Goal: Task Accomplishment & Management: Use online tool/utility

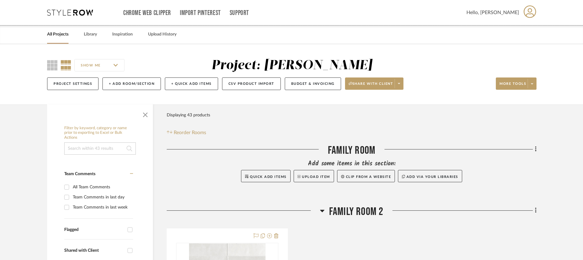
click at [58, 37] on link "All Projects" at bounding box center [57, 34] width 21 height 8
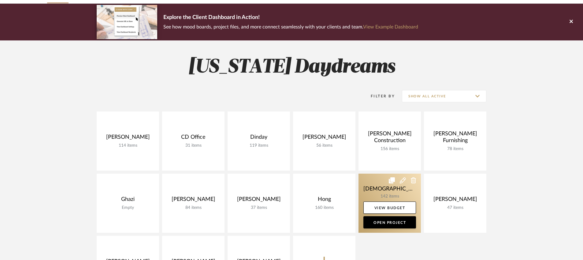
scroll to position [69, 0]
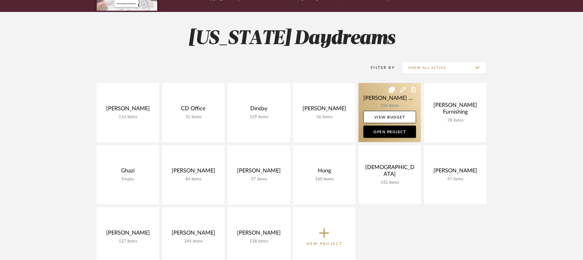
click at [379, 109] on link at bounding box center [389, 112] width 62 height 59
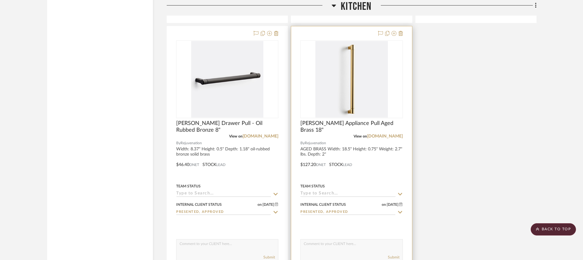
scroll to position [3161, 0]
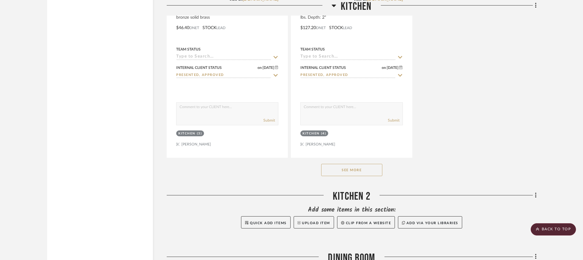
click at [342, 172] on button "See More" at bounding box center [351, 170] width 61 height 12
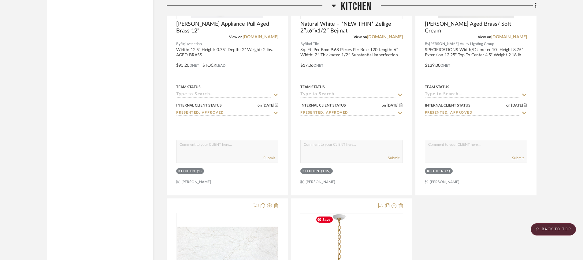
scroll to position [3544, 0]
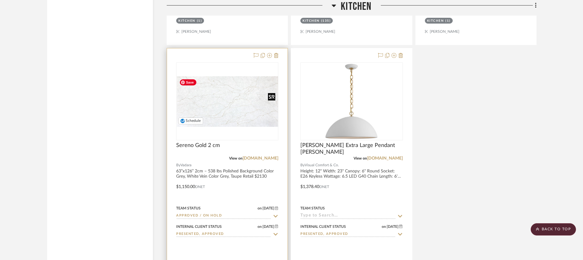
click at [232, 91] on img "0" at bounding box center [227, 101] width 101 height 50
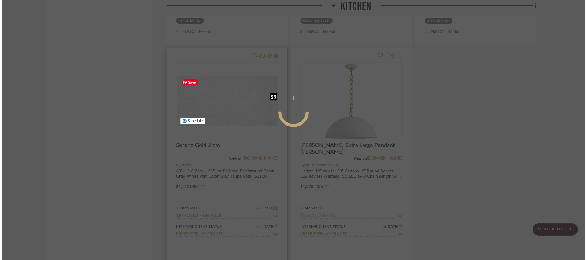
scroll to position [0, 0]
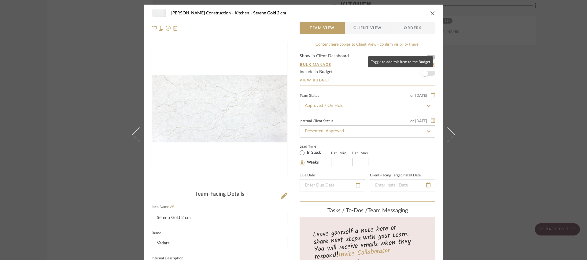
click at [425, 73] on span "button" at bounding box center [425, 73] width 6 height 6
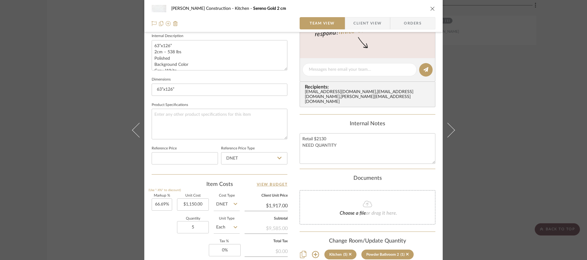
scroll to position [234, 0]
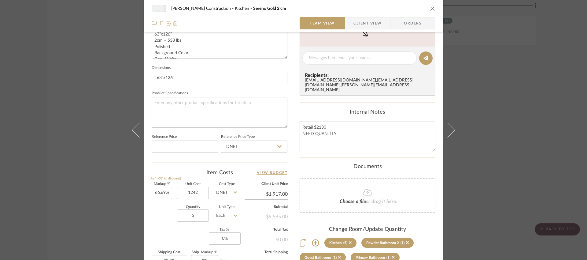
click at [164, 225] on div "Quantity 5 Unit Type Each" at bounding box center [196, 216] width 88 height 22
type input "$1,242.00"
click at [200, 214] on input "5" at bounding box center [193, 215] width 32 height 12
type input "2"
click at [173, 232] on div "Markup % (Use "-X%" to discount) 66.69% Unit Cost $1,242.00 Cost Type DNET Clie…" at bounding box center [220, 226] width 136 height 89
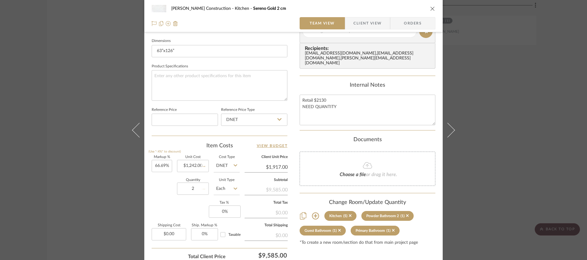
scroll to position [263, 0]
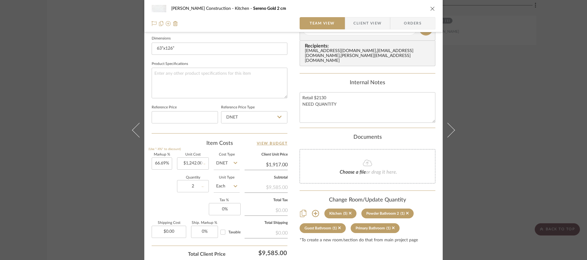
click at [188, 207] on div "Markup % (Use "-X%" to discount) 66.69% Unit Cost $1,242.00 Cost Type DNET Clie…" at bounding box center [220, 197] width 136 height 89
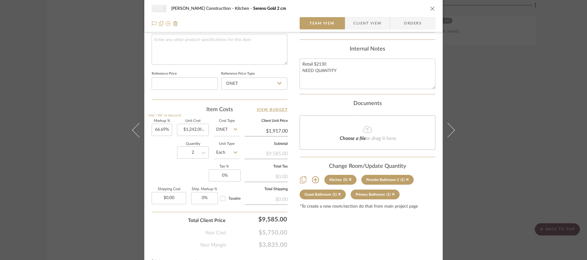
scroll to position [310, 0]
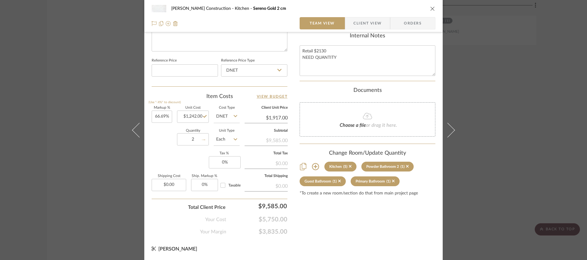
type input "54.34%"
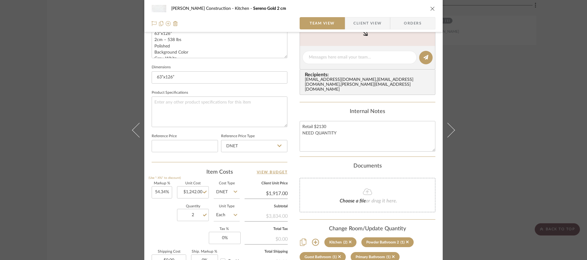
scroll to position [231, 0]
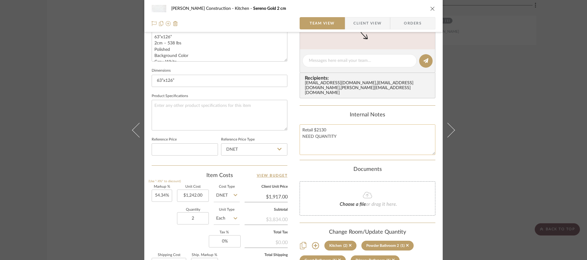
drag, startPoint x: 327, startPoint y: 130, endPoint x: 320, endPoint y: 131, distance: 7.4
click at [320, 131] on textarea "Retail $2130 NEED QUANTITY" at bounding box center [368, 139] width 136 height 30
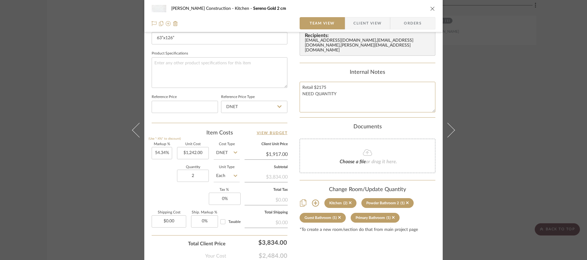
scroll to position [289, 0]
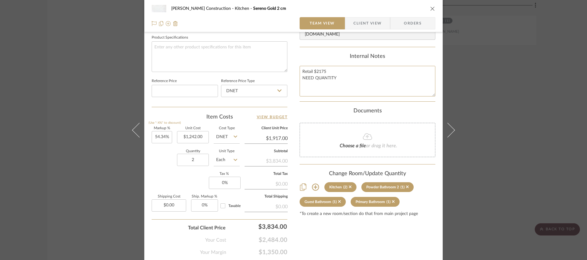
type textarea "Retail $2175 NEED QUANTITY"
type input "1917.00"
click at [277, 138] on input "1917.00" at bounding box center [266, 138] width 43 height 9
click at [279, 138] on input "1917.00" at bounding box center [266, 138] width 43 height 9
type input "1957.00"
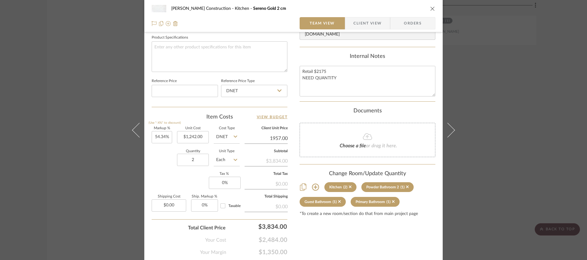
click at [336, 234] on div "Content here copies to Client View - confirm visibility there. Show in Client D…" at bounding box center [368, 3] width 136 height 503
type input "57.57%"
type input "$1,957.00"
type input "$1,957.02"
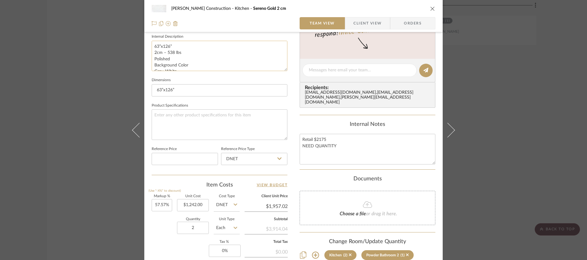
scroll to position [25, 0]
drag, startPoint x: 180, startPoint y: 64, endPoint x: 172, endPoint y: 65, distance: 8.7
click at [172, 65] on textarea "63”x126” 2cm – 538 lbs Polished Background Color Grey, White Vein Color Grey, T…" at bounding box center [220, 56] width 136 height 30
type textarea "63”x126” 2cm – 538 lbs Polished Background Color Grey, White Vein Color Grey, T…"
click at [295, 125] on div "[PERSON_NAME] Construction Kitchen Sereno Gold 2 cm Team View Client View Order…" at bounding box center [293, 65] width 298 height 565
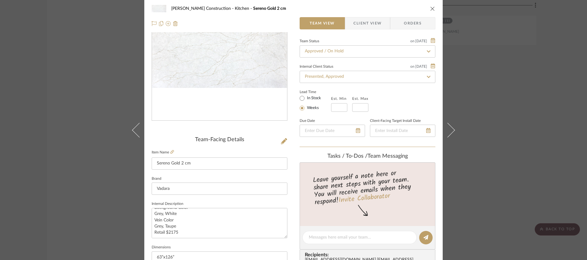
scroll to position [0, 0]
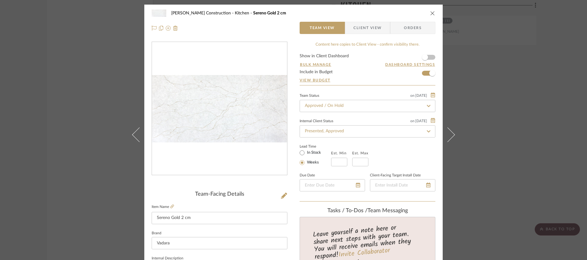
click at [430, 13] on icon "close" at bounding box center [432, 13] width 5 height 5
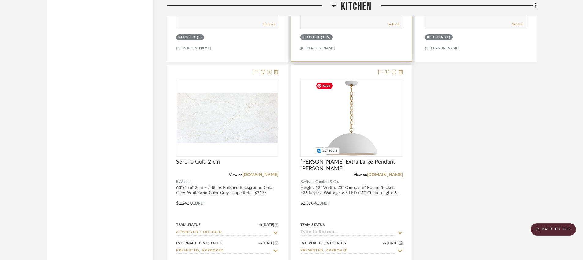
scroll to position [3580, 0]
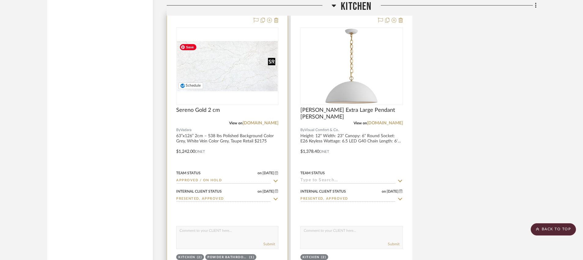
click at [246, 56] on img "0" at bounding box center [227, 66] width 101 height 50
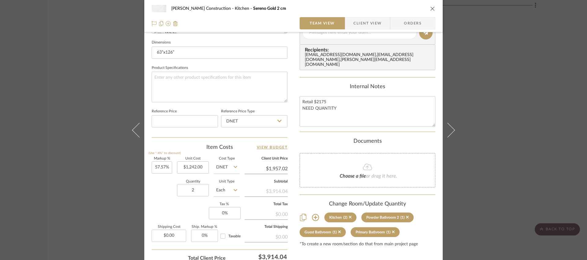
scroll to position [264, 0]
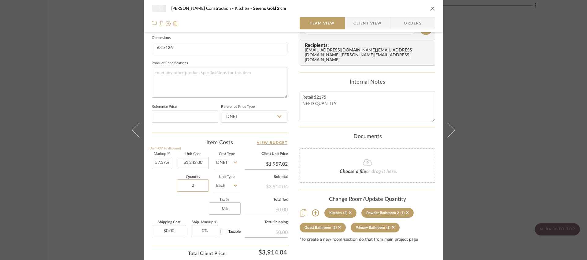
click at [190, 186] on input "2" at bounding box center [193, 185] width 32 height 12
type input "3"
click at [163, 189] on div "Quantity 3 Unit Type Each" at bounding box center [196, 186] width 88 height 22
click at [284, 165] on input "1957.02" at bounding box center [266, 163] width 43 height 9
click at [285, 165] on input "1957.02" at bounding box center [266, 163] width 43 height 9
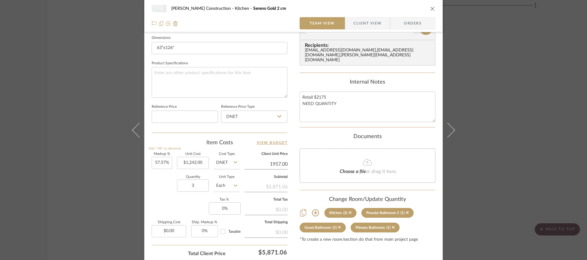
click at [291, 134] on div "[PERSON_NAME] Construction Kitchen Sereno Gold 2 cm Team View Client View Order…" at bounding box center [293, 23] width 298 height 565
type input "$1,957.00"
type input "$1,957.02"
type input "1957.02"
click at [283, 164] on input "1957.02" at bounding box center [266, 163] width 43 height 9
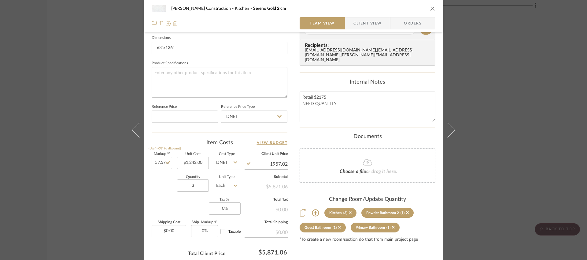
click at [282, 164] on input "1957.02" at bounding box center [266, 163] width 43 height 9
click at [285, 164] on input "1957.02" at bounding box center [266, 163] width 43 height 9
type input "57.57"
type input "$1,957.02"
click at [164, 162] on input "57.57" at bounding box center [162, 163] width 20 height 12
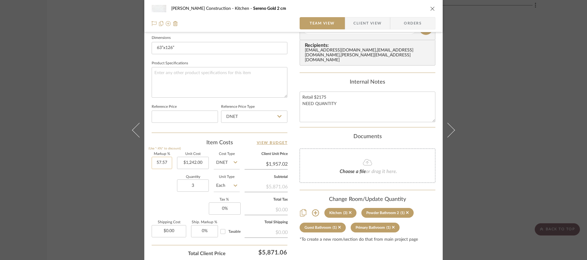
click at [165, 162] on input "57.57" at bounding box center [162, 163] width 20 height 12
click at [163, 184] on div "Quantity 3 Unit Type Each" at bounding box center [196, 186] width 88 height 22
type input "57.50%"
type input "57.5%"
type input "$1,956.15"
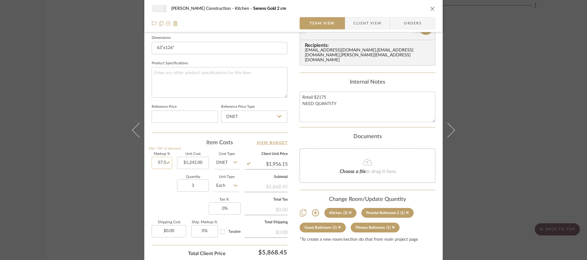
click at [164, 163] on input "57.5" at bounding box center [162, 163] width 20 height 12
click at [156, 182] on div "Quantity 3 Unit Type Each" at bounding box center [196, 186] width 88 height 22
type input "58%"
type input "$1,962.36"
click at [277, 163] on input "$1,962.36" at bounding box center [266, 163] width 43 height 9
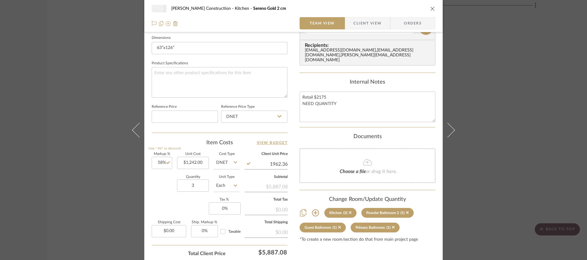
click at [277, 163] on input "1962.36" at bounding box center [266, 163] width 43 height 9
type input "1957.50"
click at [290, 144] on div "[PERSON_NAME] Construction Kitchen Sereno Gold 2 cm Team View Client View Order…" at bounding box center [293, 23] width 298 height 565
type input "57.61%"
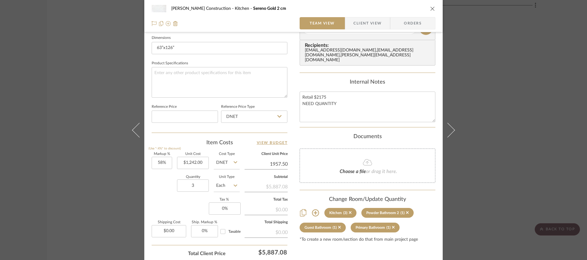
type input "$1,957.50"
type input "$1,957.52"
click at [286, 163] on div "[PERSON_NAME] Construction Kitchen Sereno Gold 2 cm Team View Client View Order…" at bounding box center [293, 23] width 298 height 565
click at [284, 164] on input "1957.52" at bounding box center [266, 163] width 43 height 9
click at [283, 164] on input "1957.52" at bounding box center [266, 163] width 43 height 9
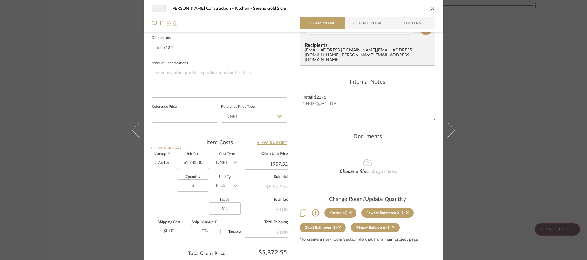
scroll to position [310, 0]
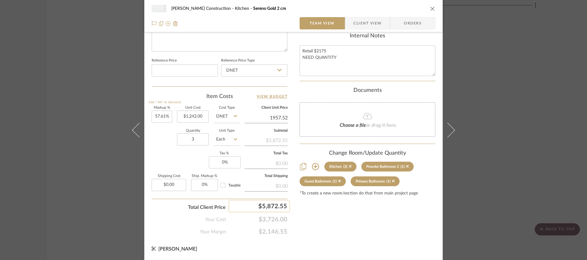
type input "$1,957.52"
type input "5871"
type input "57.56%"
type input "$1,957.00"
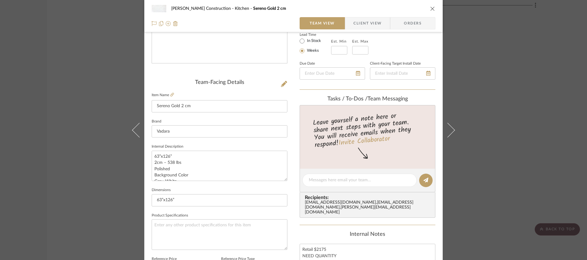
scroll to position [146, 0]
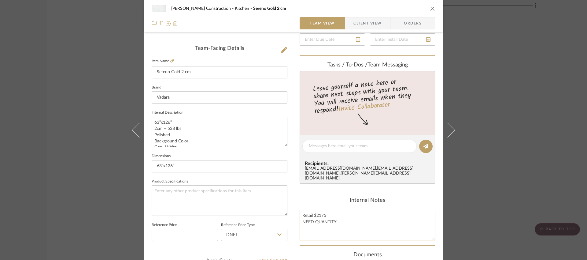
click at [323, 221] on textarea "Retail $2175 NEED QUANTITY" at bounding box center [368, 224] width 136 height 30
click at [464, 134] on div "[PERSON_NAME] Construction Kitchen Sereno Gold 2 cm Team View Client View Order…" at bounding box center [293, 130] width 587 height 260
type textarea "Retail $2175"
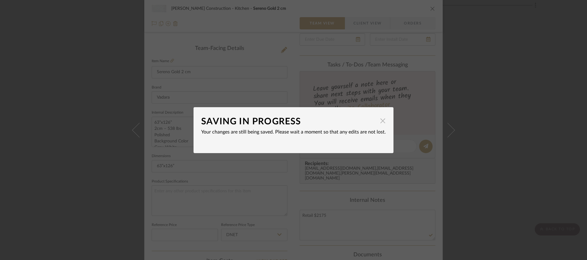
click at [381, 121] on span "button" at bounding box center [383, 121] width 12 height 12
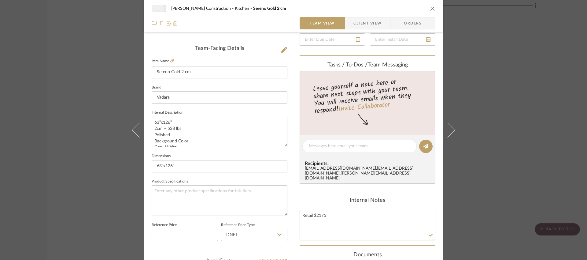
click at [418, 198] on div "Internal Notes" at bounding box center [368, 200] width 136 height 7
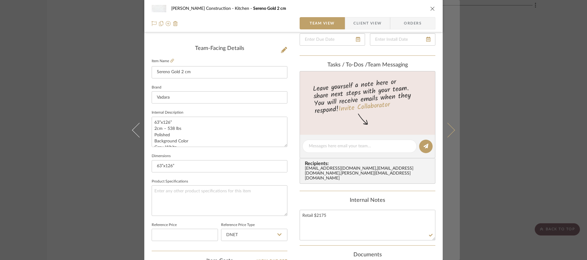
click at [457, 130] on button at bounding box center [451, 130] width 17 height 260
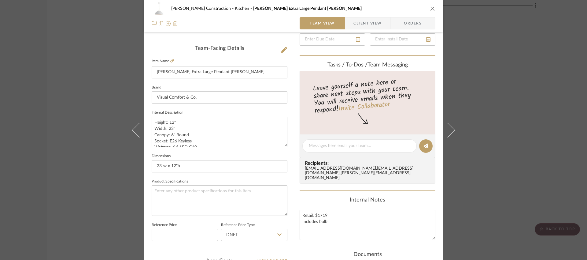
click at [431, 9] on icon "close" at bounding box center [432, 8] width 5 height 5
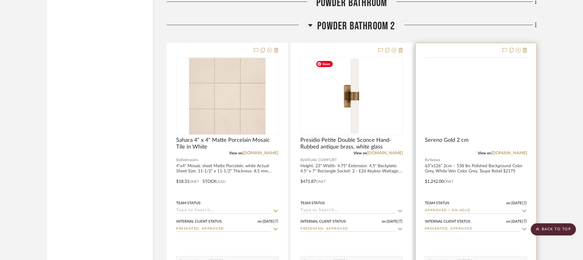
scroll to position [4123, 0]
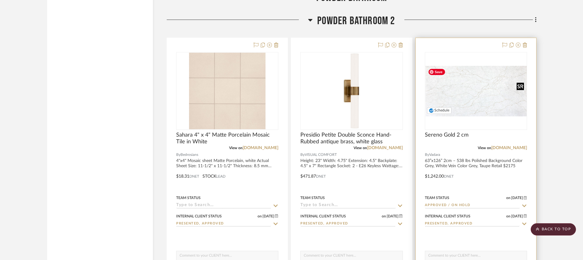
click at [476, 100] on div at bounding box center [476, 91] width 102 height 78
click at [474, 99] on img "0" at bounding box center [475, 91] width 101 height 50
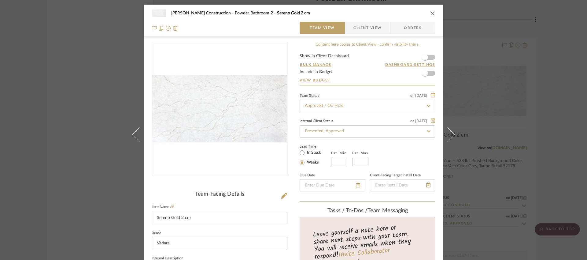
scroll to position [15, 0]
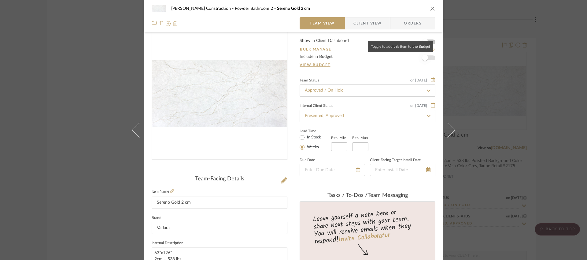
click at [428, 56] on span "button" at bounding box center [424, 57] width 13 height 13
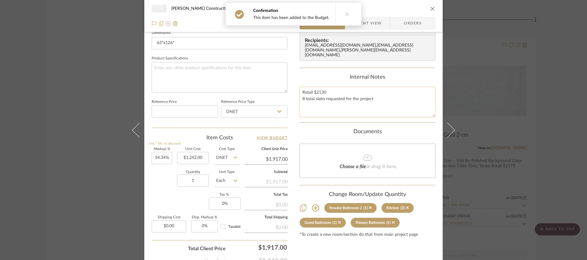
scroll to position [272, 0]
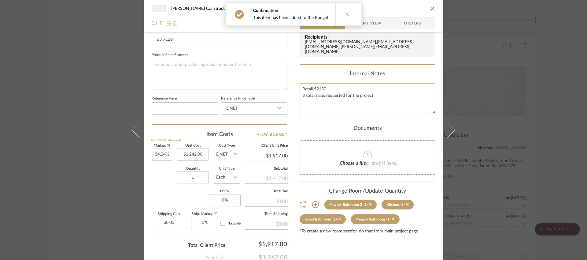
click at [362, 95] on textarea "Retail $2130 8 total slabs requested for the project" at bounding box center [368, 98] width 136 height 30
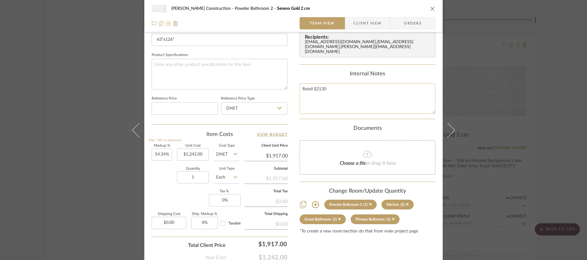
click at [355, 88] on textarea "Retail $2130" at bounding box center [368, 98] width 136 height 30
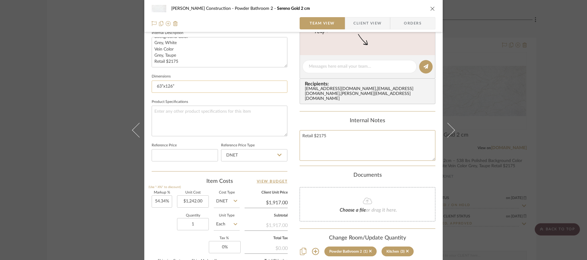
scroll to position [310, 0]
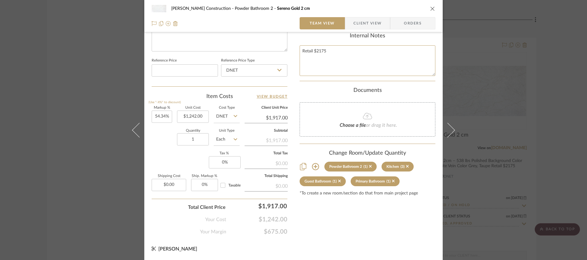
type textarea "Retail $2175"
type input "1917.00"
type textarea "Retail $2175"
click at [276, 117] on input "1917.00" at bounding box center [266, 117] width 43 height 9
type input "1957"
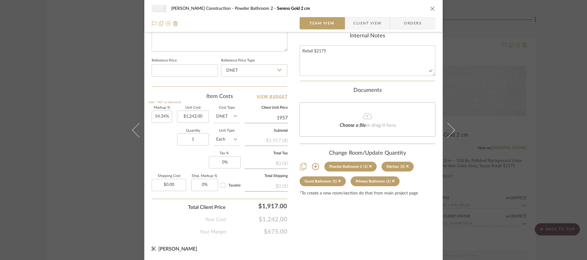
type input "57.57%"
type input "$1,957.00"
type input "$1,957.02"
type input "1957"
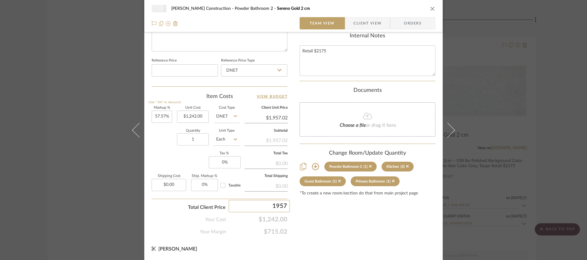
type input "57.56%"
type input "$1,957.00"
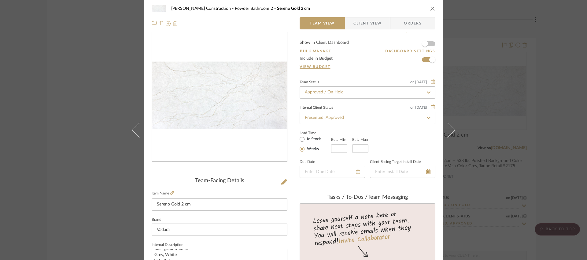
scroll to position [0, 0]
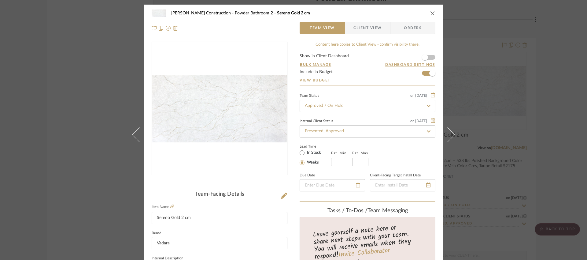
click at [431, 12] on icon "close" at bounding box center [432, 13] width 5 height 5
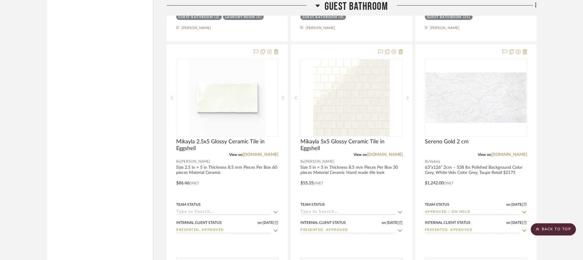
scroll to position [5378, 0]
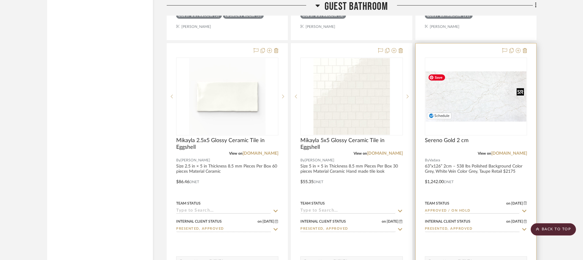
click at [480, 99] on img "0" at bounding box center [475, 96] width 101 height 50
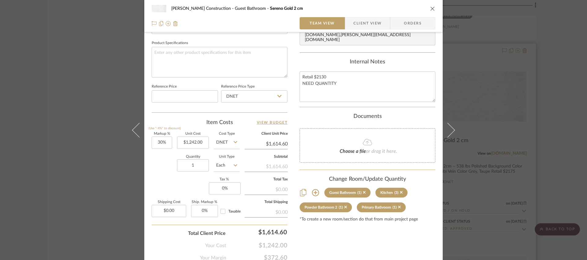
scroll to position [310, 0]
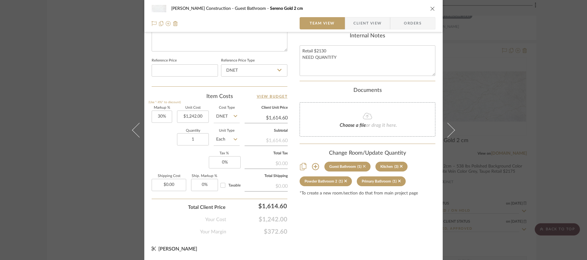
click at [363, 166] on icon at bounding box center [364, 166] width 3 height 4
type input "54.34%"
type input "$1,917.00"
click at [513, 89] on div "[PERSON_NAME] Construction Primary Bathroom Sereno Gold 2 cm Team View Client V…" at bounding box center [293, 130] width 587 height 260
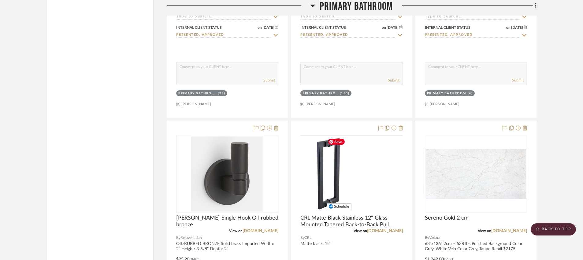
scroll to position [6529, 0]
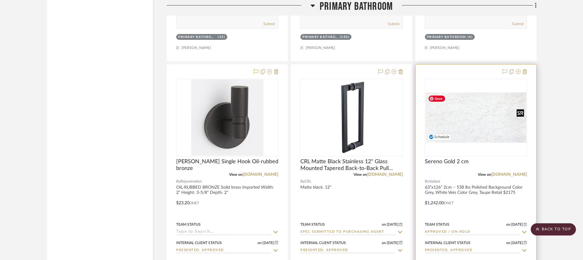
click at [0, 0] on img at bounding box center [0, 0] width 0 height 0
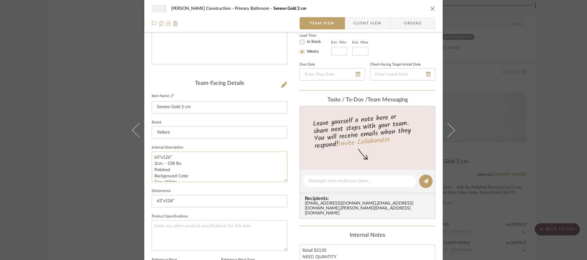
scroll to position [25, 0]
click at [331, 248] on textarea "Retail $2130 NEED QUANTITY" at bounding box center [368, 259] width 136 height 30
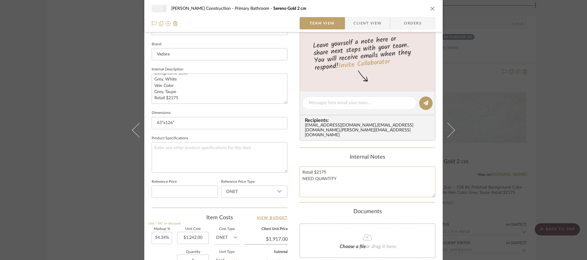
scroll to position [203, 0]
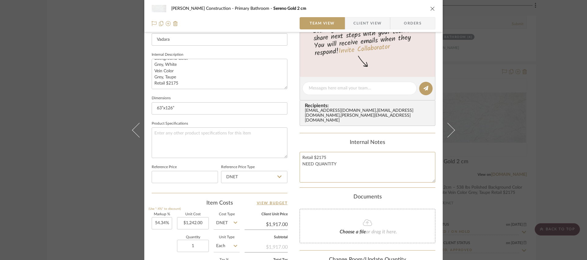
drag, startPoint x: 339, startPoint y: 163, endPoint x: 289, endPoint y: 165, distance: 49.9
click at [289, 165] on div "[PERSON_NAME] Construction Primary Bathroom Sereno Gold 2 cm Team View Client V…" at bounding box center [293, 83] width 298 height 565
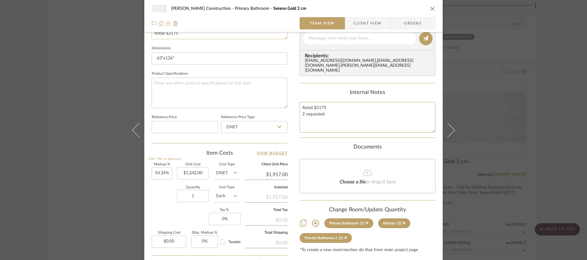
scroll to position [310, 0]
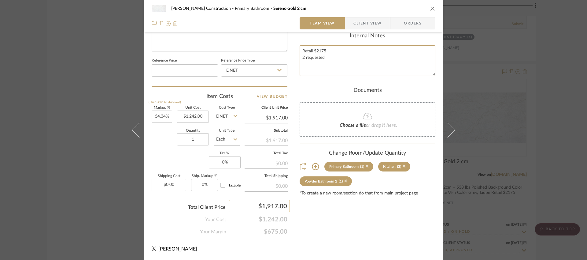
type textarea "Retail $2175 2 requested"
type input "3914"
type input "215.13%"
type input "$3,914.00"
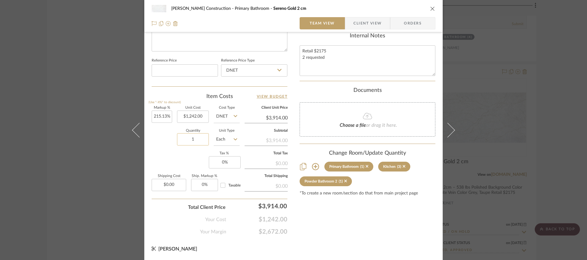
click at [199, 141] on input "1" at bounding box center [193, 139] width 32 height 12
type input "2"
click at [276, 206] on div "$7,828.00" at bounding box center [259, 206] width 61 height 12
click at [276, 206] on input "7828" at bounding box center [259, 206] width 61 height 12
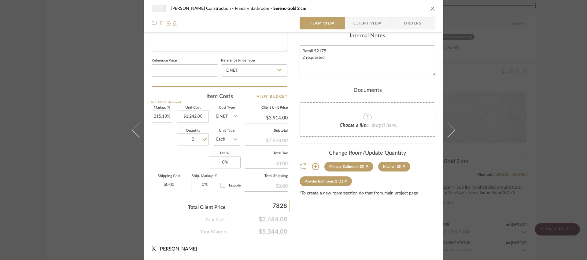
click at [276, 206] on input "7828" at bounding box center [259, 206] width 61 height 12
type input "3914"
type input "57.56%"
type input "$1,957.00"
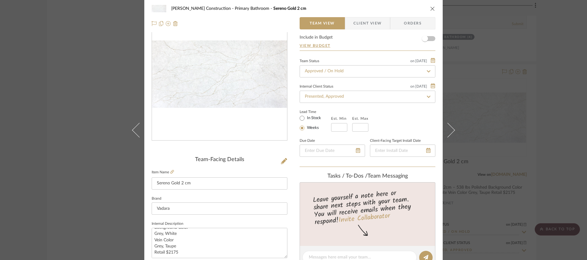
scroll to position [0, 0]
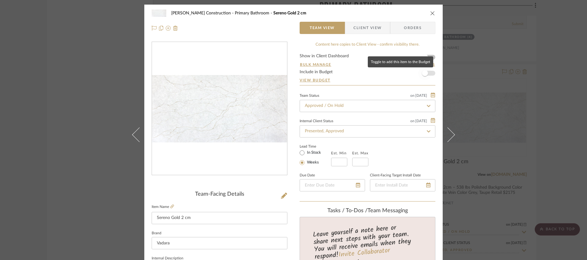
click at [426, 74] on span "button" at bounding box center [424, 72] width 13 height 13
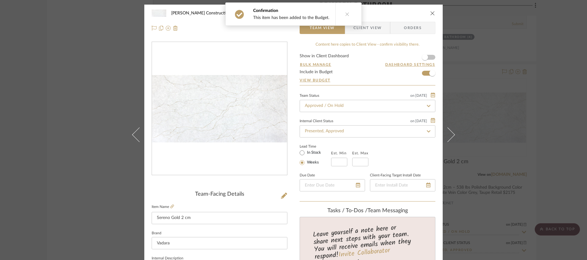
click at [430, 14] on icon "close" at bounding box center [432, 13] width 5 height 5
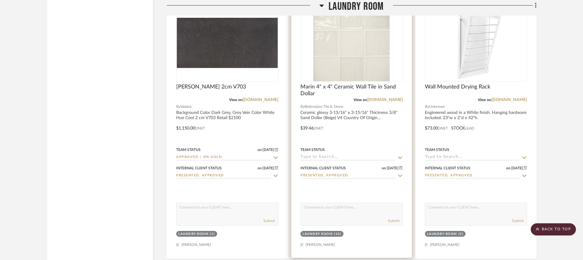
scroll to position [7518, 0]
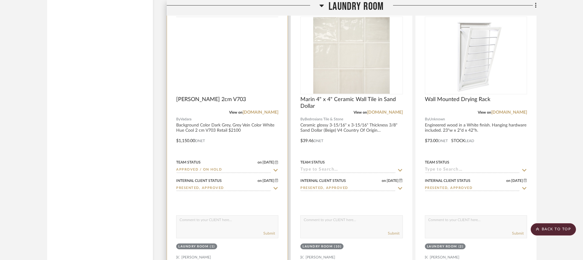
click at [0, 0] on img at bounding box center [0, 0] width 0 height 0
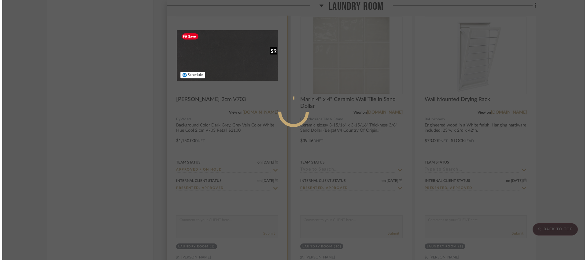
scroll to position [0, 0]
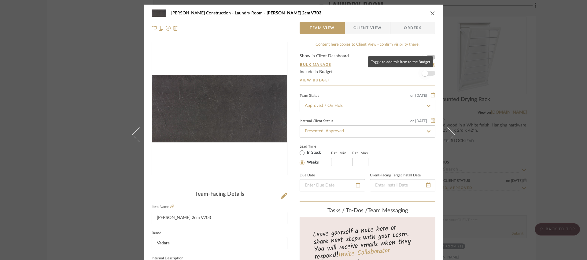
click at [427, 74] on span "button" at bounding box center [424, 72] width 13 height 13
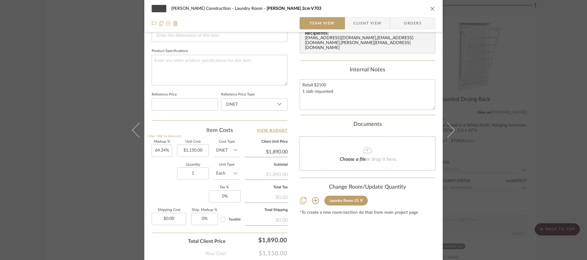
scroll to position [276, 0]
drag, startPoint x: 342, startPoint y: 93, endPoint x: 298, endPoint y: 93, distance: 44.0
click at [300, 93] on textarea "Retail $2100 1 slab requested" at bounding box center [368, 94] width 136 height 30
type textarea "Retail $2100 2 slabs requested"
drag, startPoint x: 327, startPoint y: 87, endPoint x: 320, endPoint y: 87, distance: 7.3
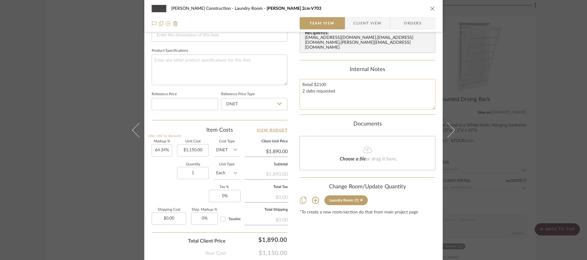
click at [320, 87] on textarea "Retail $2100 2 slabs requested" at bounding box center [368, 94] width 136 height 30
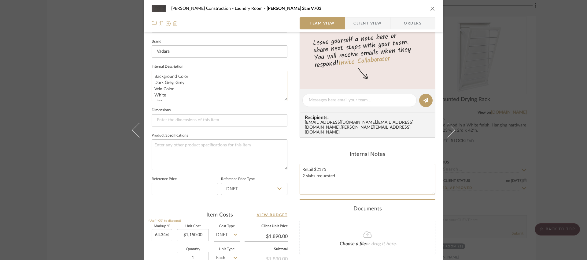
scroll to position [31, 0]
type textarea "Retail $2175 2 slabs requested"
drag, startPoint x: 195, startPoint y: 94, endPoint x: 172, endPoint y: 95, distance: 23.3
click at [172, 95] on textarea "Background Color Dark Grey, Grey Vein Color White Hue Cool 2 cm V703 Retail $21…" at bounding box center [220, 86] width 136 height 30
type textarea "Background Color Dark Grey, Grey Vein Color White Hue Cool 2 cm V703 Retail $21…"
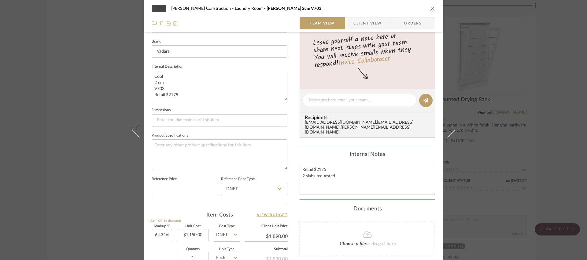
click at [260, 109] on fieldset "Dimensions" at bounding box center [220, 116] width 136 height 20
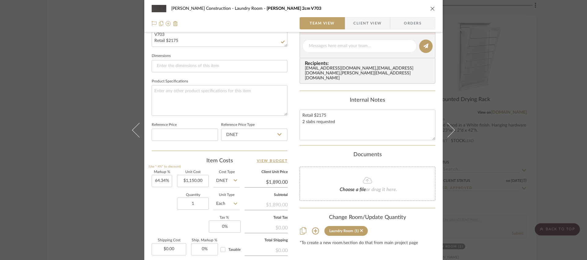
scroll to position [285, 0]
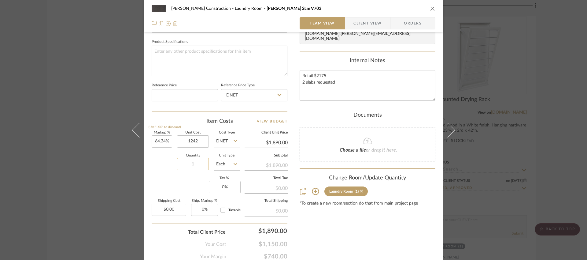
click at [196, 169] on input "1" at bounding box center [193, 164] width 32 height 12
type input "$1,242.00"
type input "2"
type input "52.17%"
type input "2"
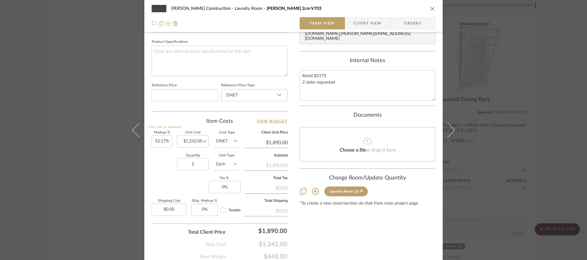
click at [162, 189] on div "Markup % (Use "-X%" to discount) 52.17% Unit Cost $1,242.00 Cost Type DNET Clie…" at bounding box center [220, 175] width 136 height 89
click at [267, 229] on div "$3,780.00" at bounding box center [259, 230] width 61 height 12
type input "3914"
click at [322, 232] on div "Content here copies to Client View - confirm visibility there. Show in Client D…" at bounding box center [368, 8] width 136 height 503
type input "57.56%"
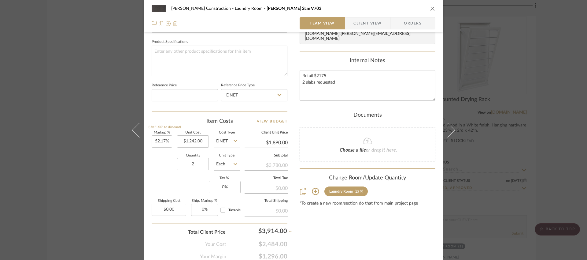
type input "$1,957.00"
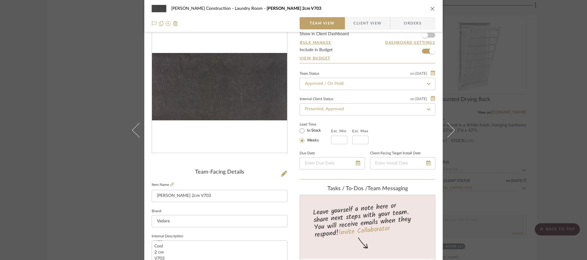
scroll to position [0, 0]
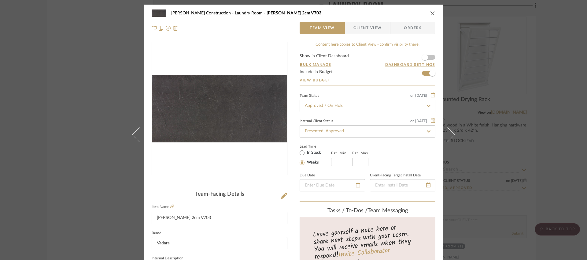
click at [431, 13] on icon "close" at bounding box center [432, 13] width 5 height 5
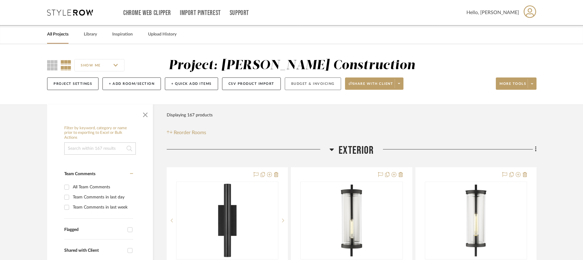
click at [306, 82] on button "Budget & Invoicing" at bounding box center [313, 83] width 56 height 13
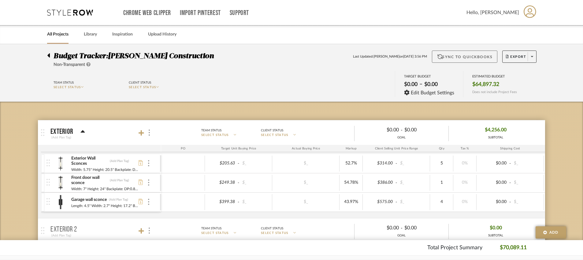
click at [463, 57] on button "Sync to QuickBooks" at bounding box center [465, 56] width 66 height 12
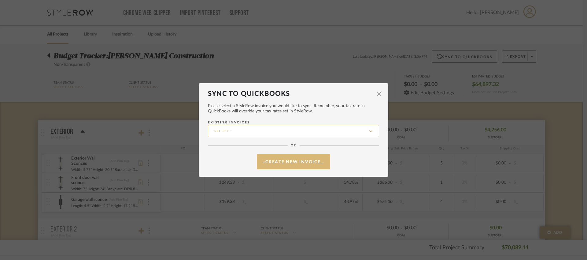
click at [305, 159] on button "Create New Invoice…" at bounding box center [293, 161] width 73 height 15
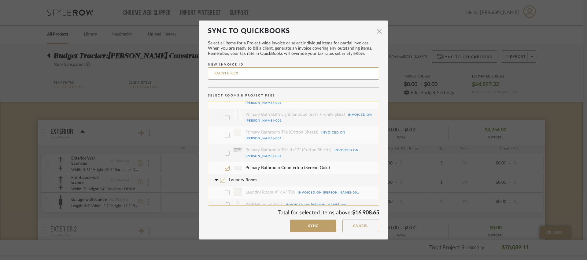
scroll to position [964, 0]
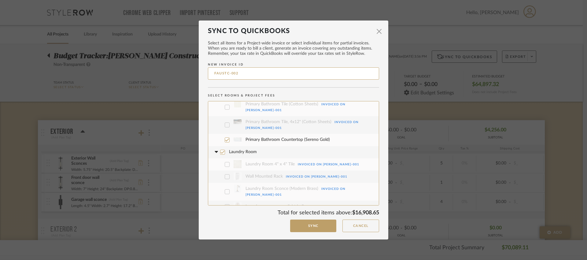
click at [308, 226] on button "Sync" at bounding box center [313, 225] width 46 height 13
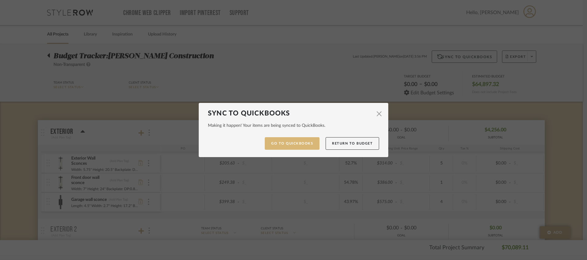
click at [299, 148] on link "Go to QuickBooks" at bounding box center [292, 143] width 55 height 13
